Goal: Information Seeking & Learning: Learn about a topic

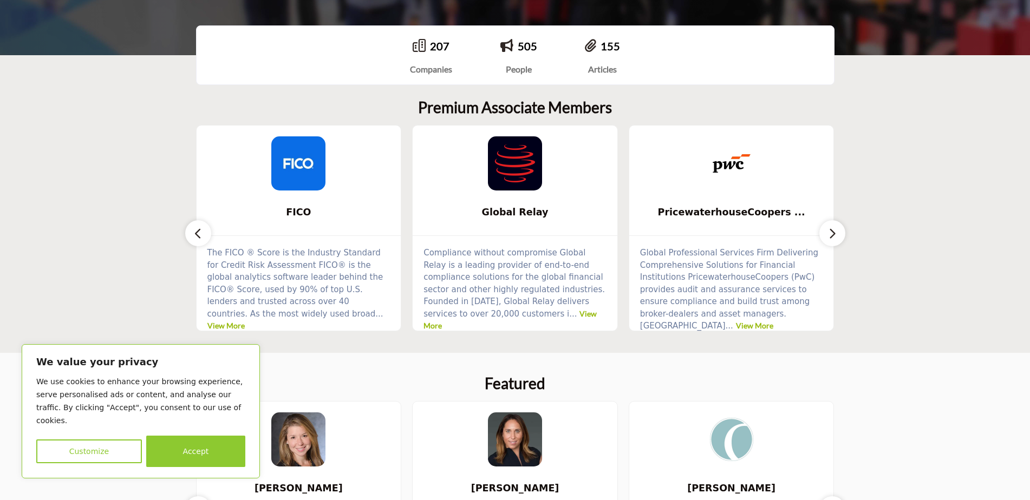
scroll to position [271, 0]
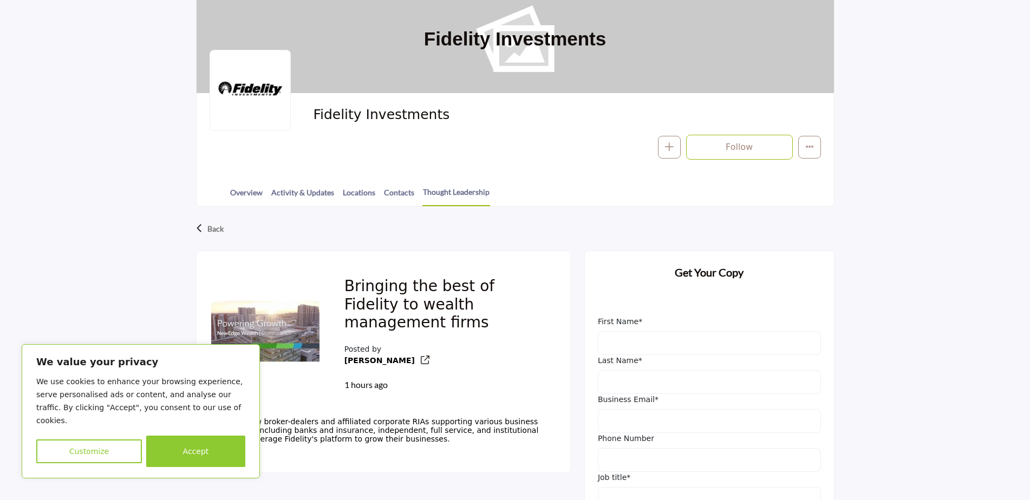
scroll to position [54, 0]
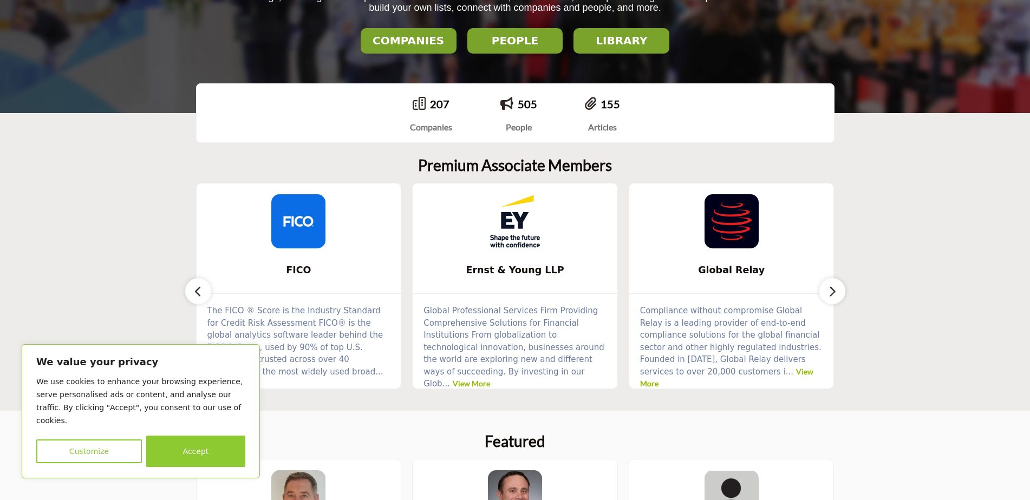
scroll to position [217, 0]
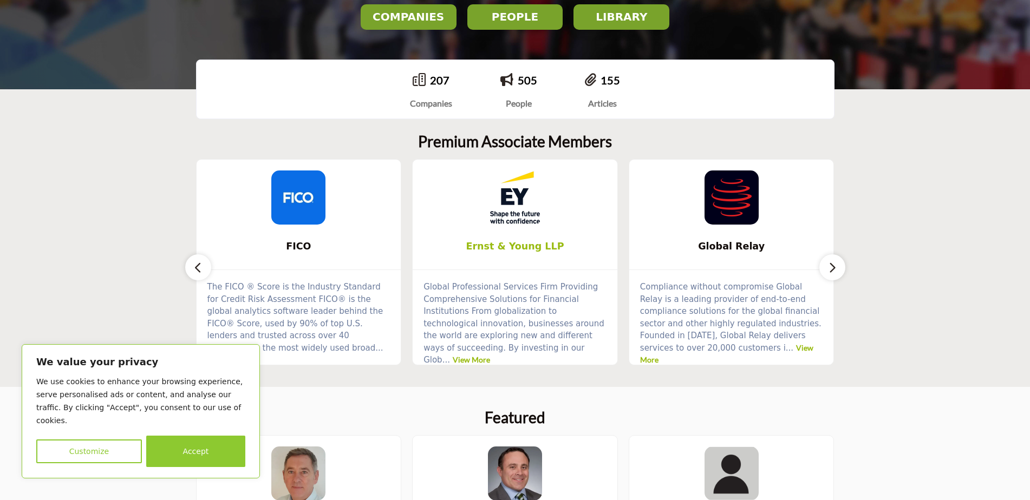
click at [483, 237] on b "Ernst & Young LLP" at bounding box center [515, 246] width 172 height 29
